Goal: Task Accomplishment & Management: Use online tool/utility

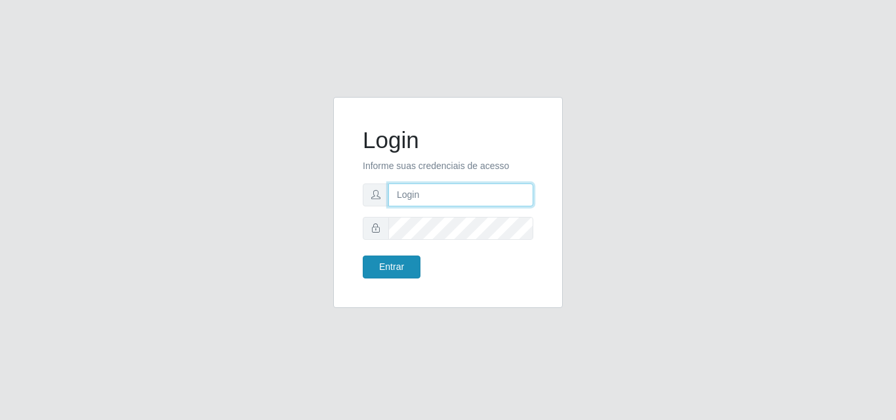
type input "[EMAIL_ADDRESS][DOMAIN_NAME]"
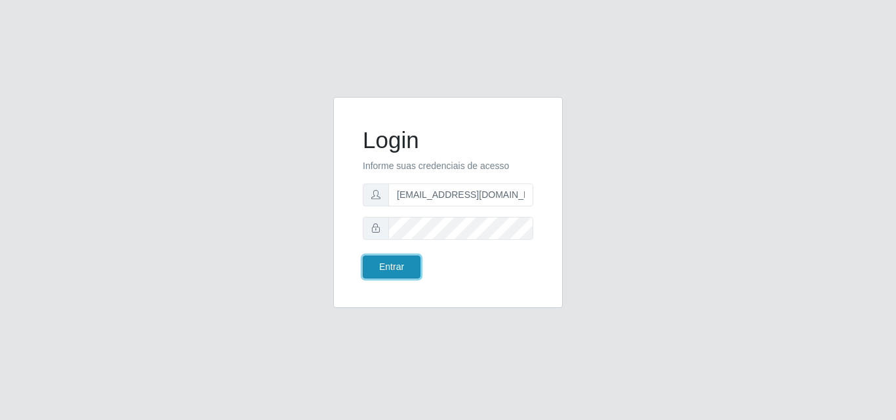
click at [403, 264] on button "Entrar" at bounding box center [392, 267] width 58 height 23
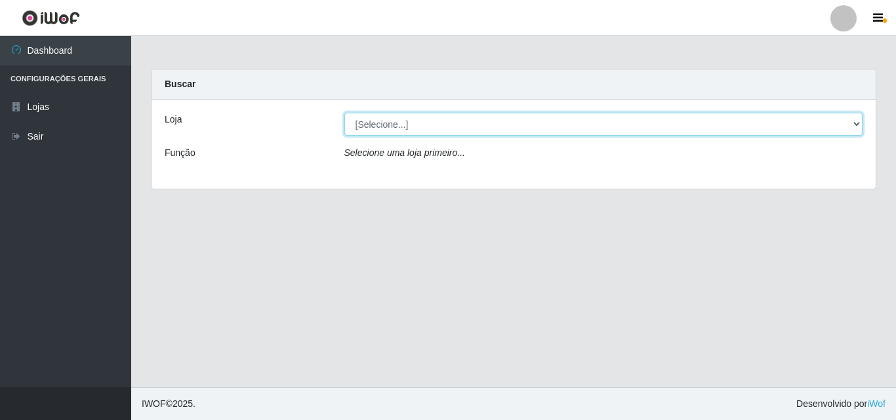
click at [531, 133] on select "[Selecione...] Rede Potiguar 1 - Macaíba" at bounding box center [603, 124] width 519 height 23
select select "100"
click at [344, 113] on select "[Selecione...] Rede Potiguar 1 - Macaíba" at bounding box center [603, 124] width 519 height 23
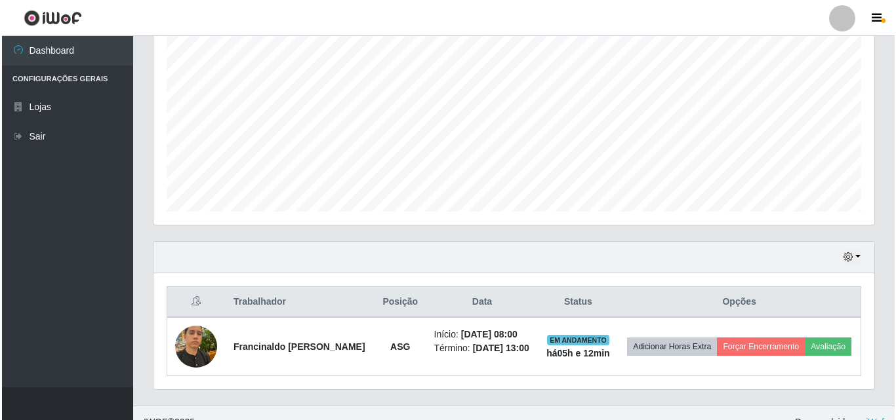
scroll to position [276, 0]
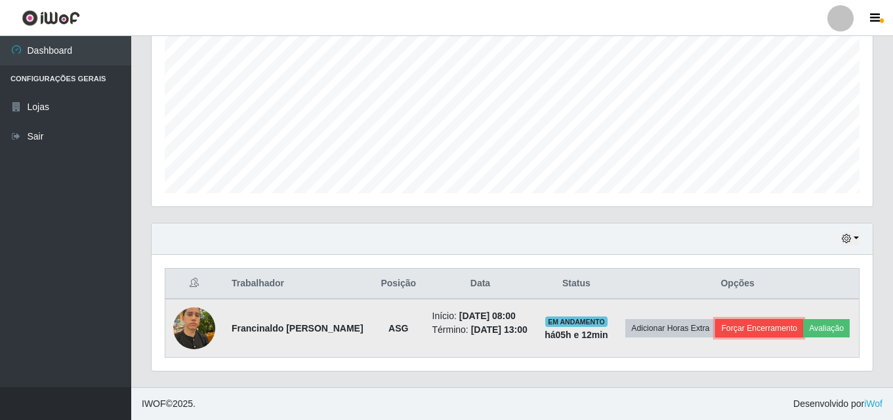
click at [781, 323] on button "Forçar Encerramento" at bounding box center [759, 328] width 88 height 18
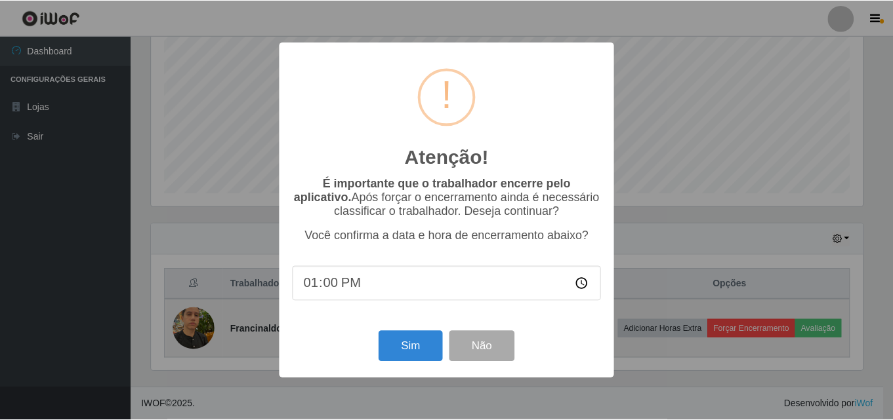
scroll to position [272, 714]
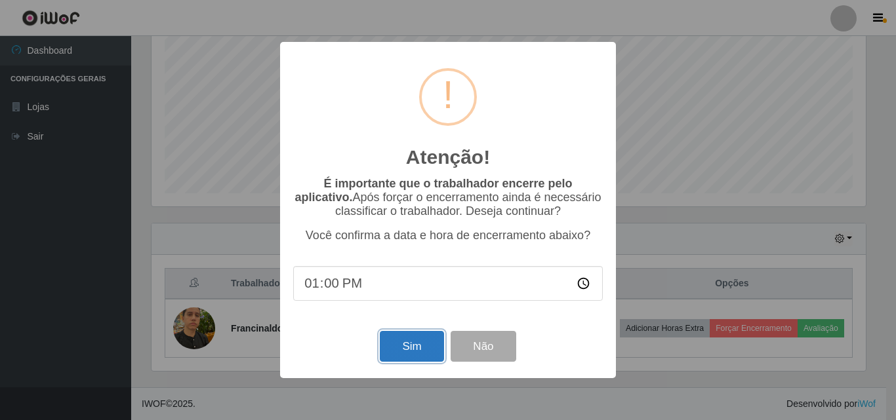
click at [414, 356] on button "Sim" at bounding box center [412, 346] width 64 height 31
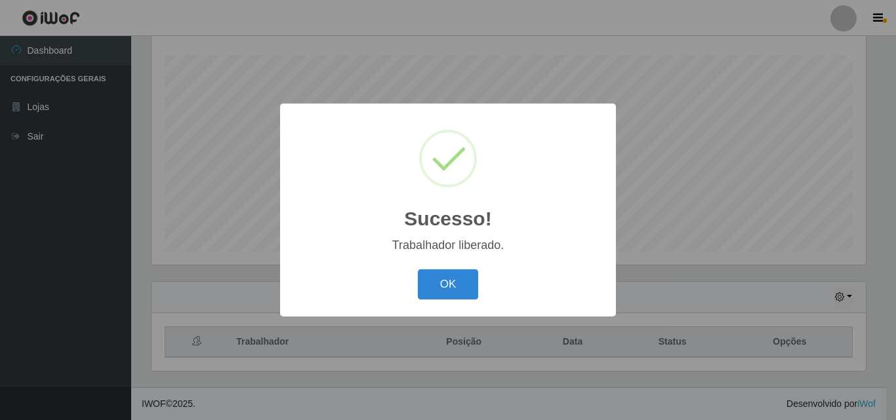
click at [418, 270] on button "OK" at bounding box center [448, 285] width 61 height 31
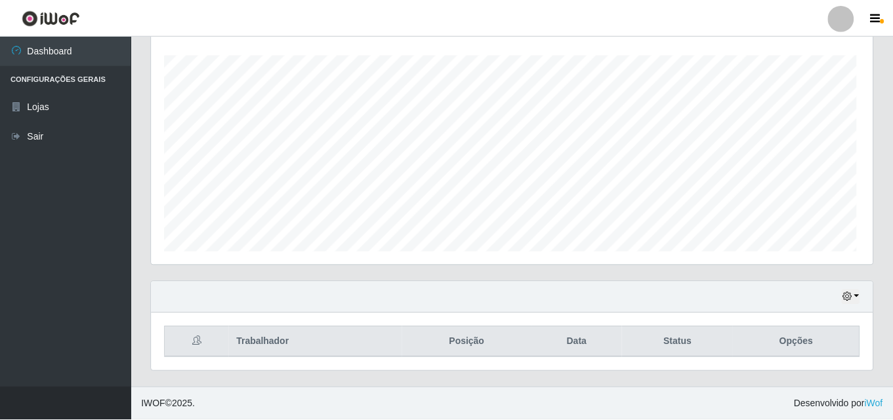
scroll to position [272, 721]
click at [847, 300] on icon "button" at bounding box center [846, 297] width 9 height 9
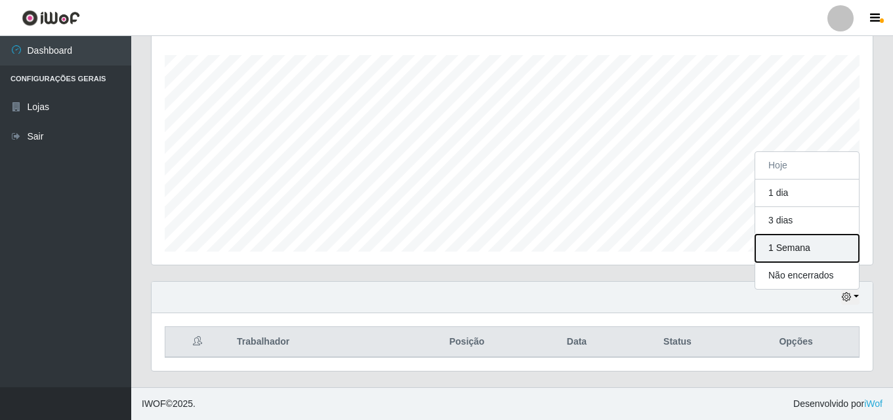
click at [793, 243] on button "1 Semana" at bounding box center [807, 249] width 104 height 28
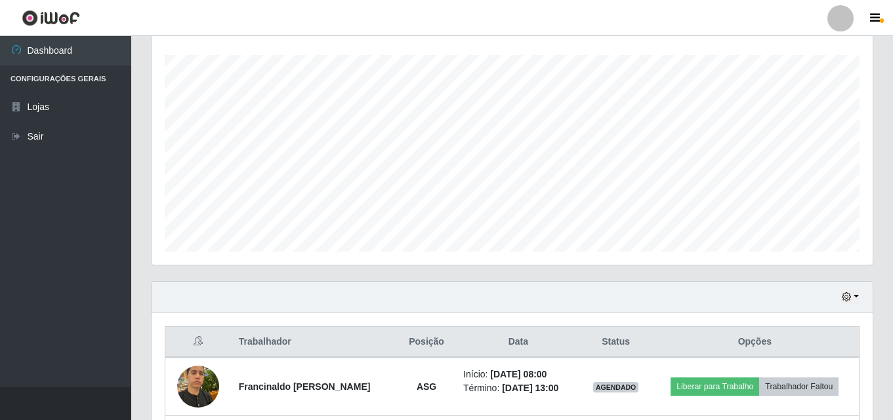
drag, startPoint x: 895, startPoint y: 316, endPoint x: 895, endPoint y: 400, distance: 83.3
click at [893, 400] on html "Perfil Alterar Senha Sair Dashboard Configurações Gerais Lojas Sair Carregando.…" at bounding box center [446, 160] width 893 height 754
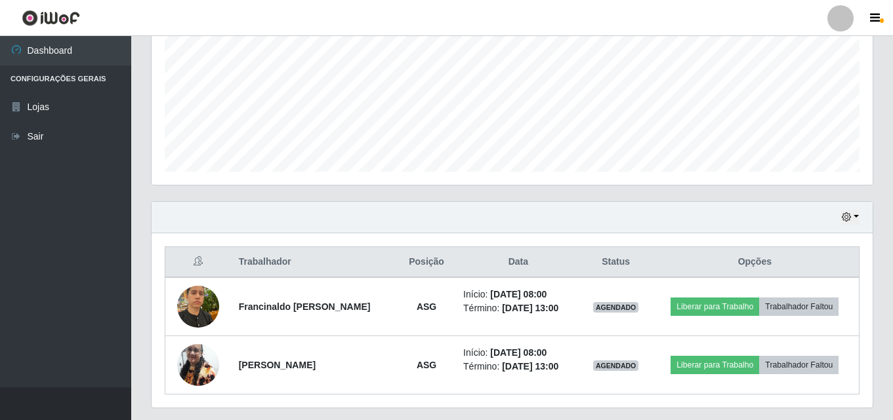
scroll to position [334, 0]
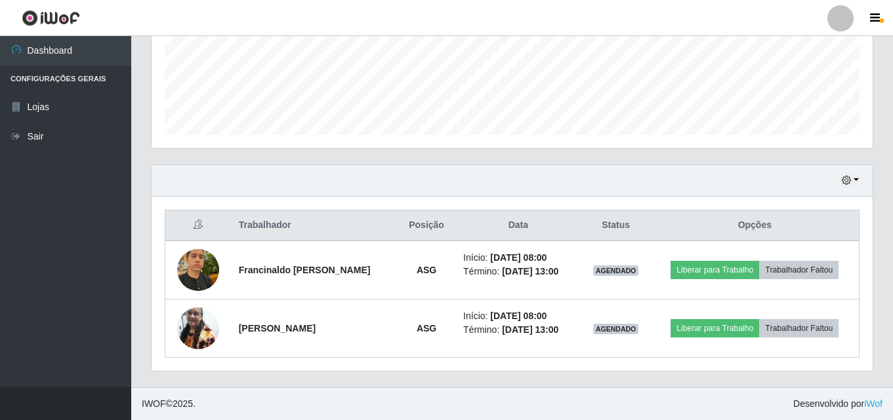
drag, startPoint x: 600, startPoint y: 188, endPoint x: 608, endPoint y: 192, distance: 8.8
click at [600, 188] on div "Hoje 1 dia 3 dias 1 Semana Não encerrados" at bounding box center [512, 180] width 721 height 31
